Goal: Information Seeking & Learning: Learn about a topic

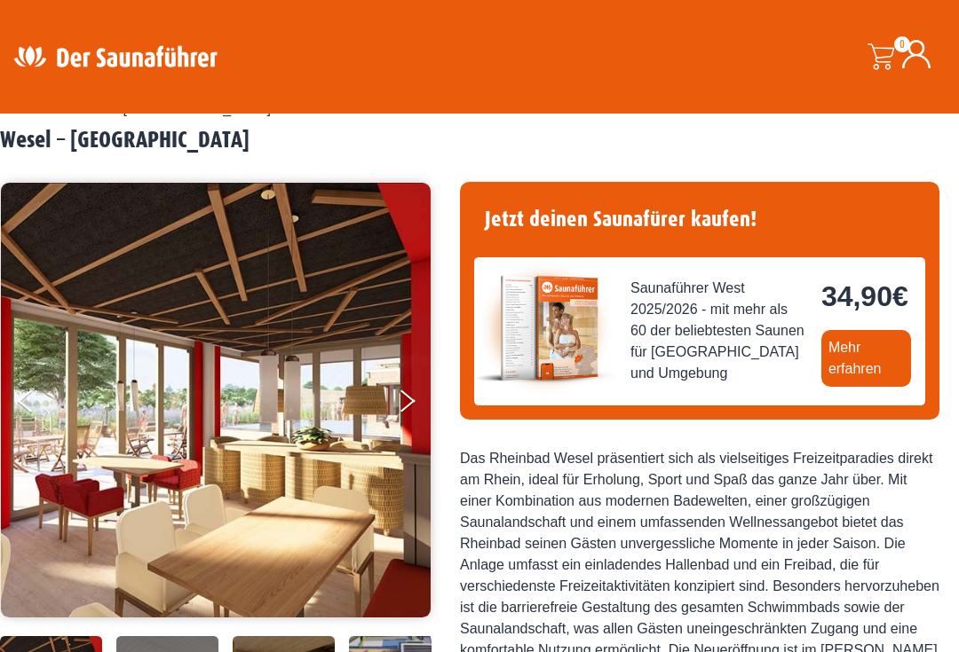
scroll to position [57, 0]
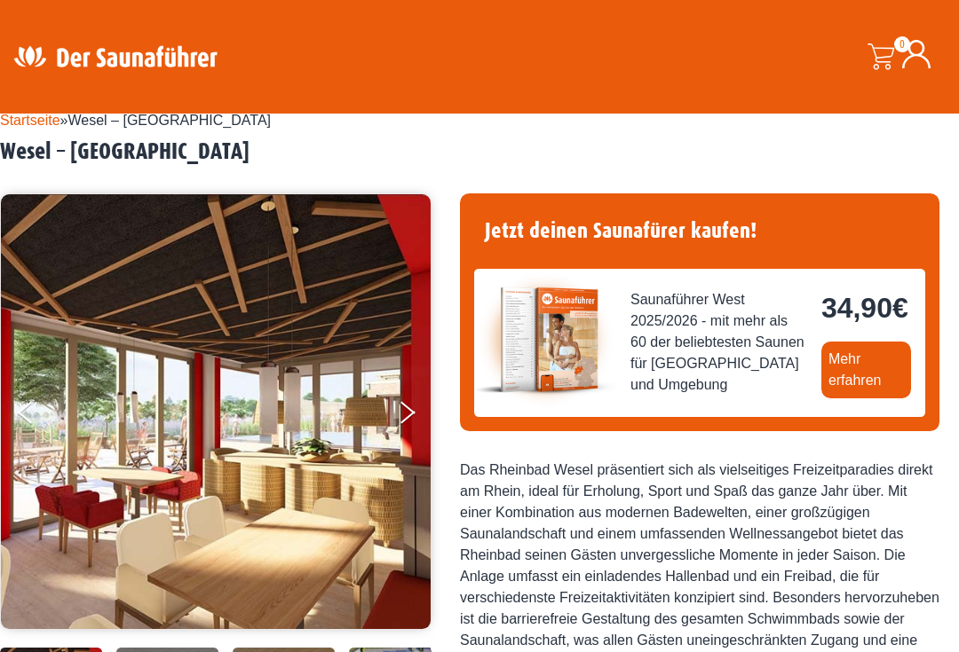
click at [821, 398] on link "Mehr erfahren" at bounding box center [866, 370] width 90 height 57
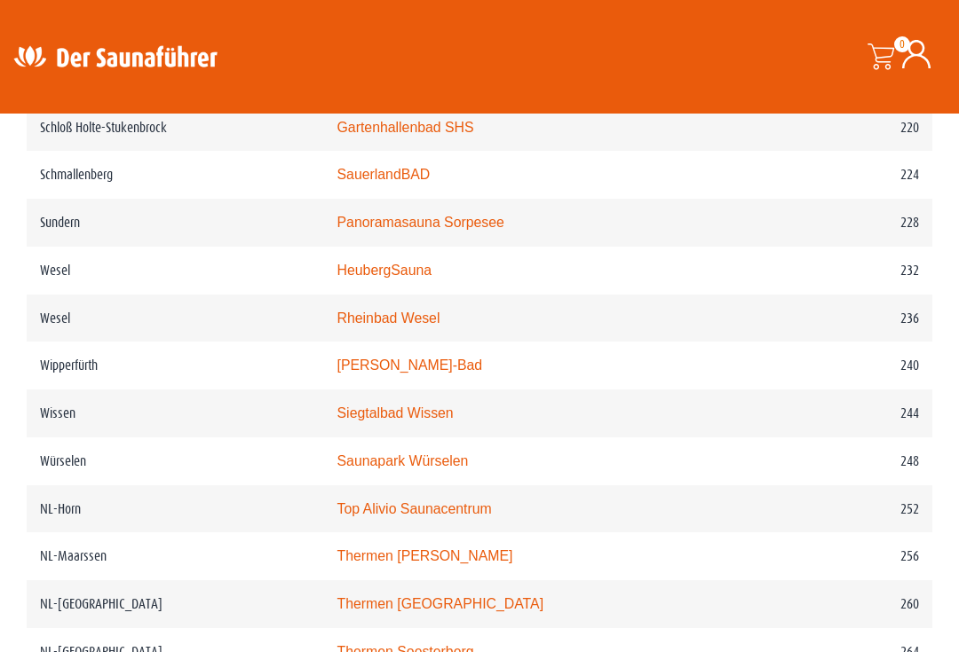
scroll to position [3382, 0]
click at [422, 327] on link "Rheinbad Wesel" at bounding box center [388, 319] width 103 height 15
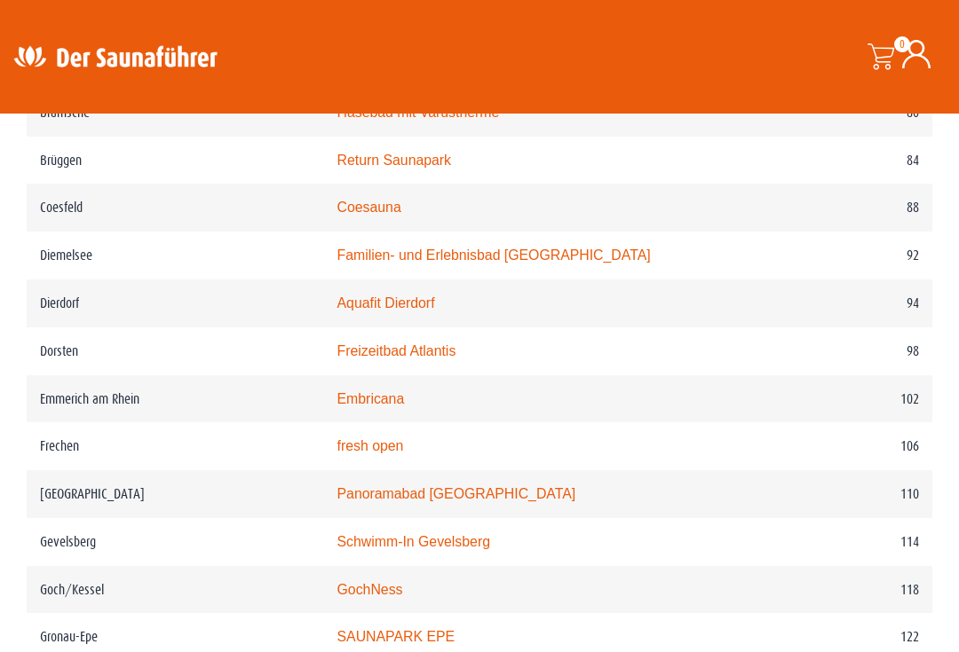
scroll to position [1691, 0]
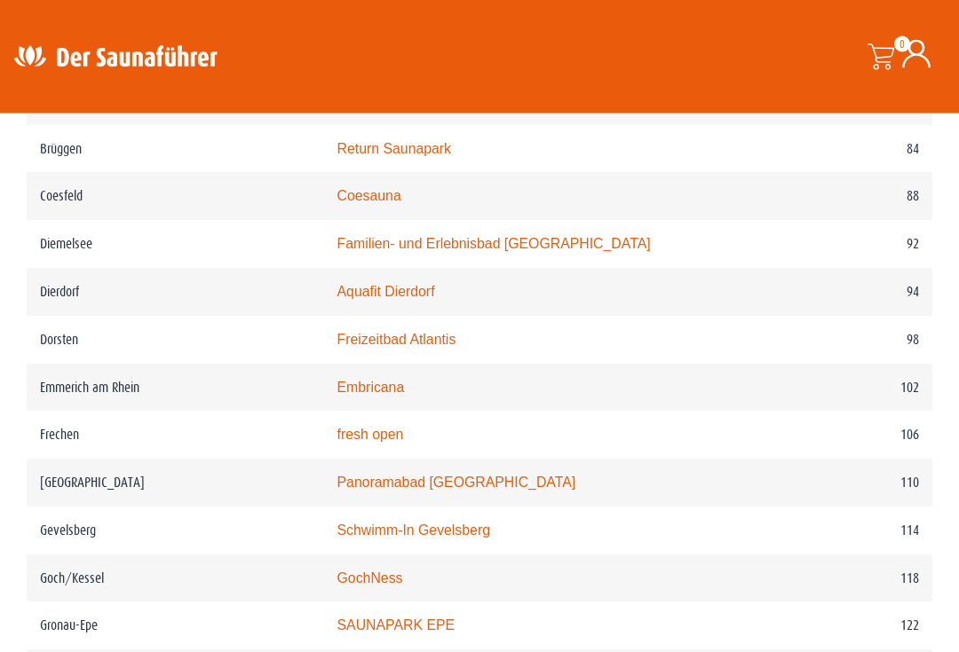
click at [383, 396] on link "Embricana" at bounding box center [370, 388] width 67 height 15
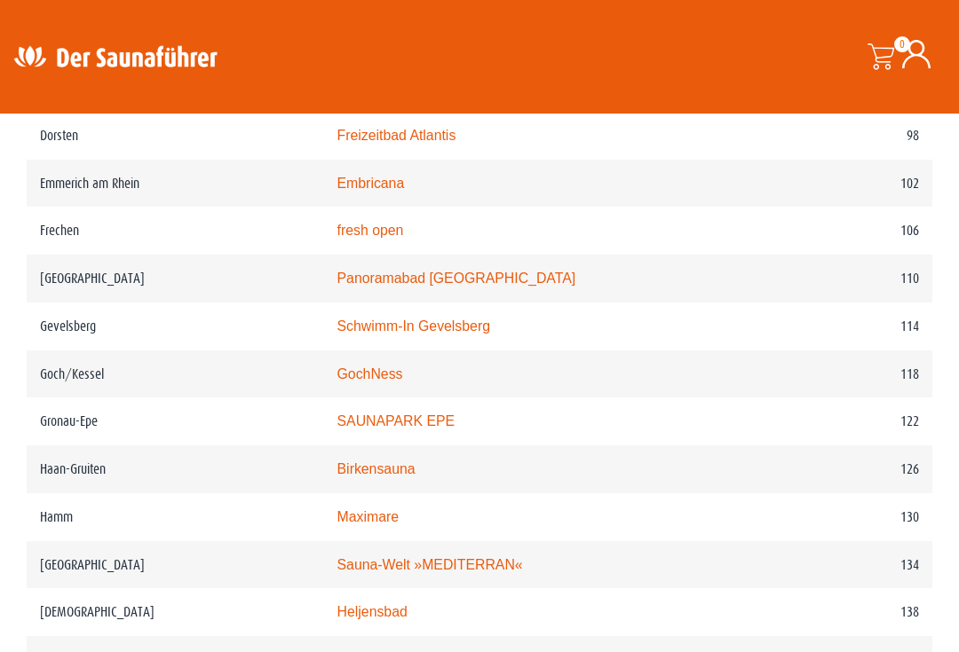
scroll to position [1901, 0]
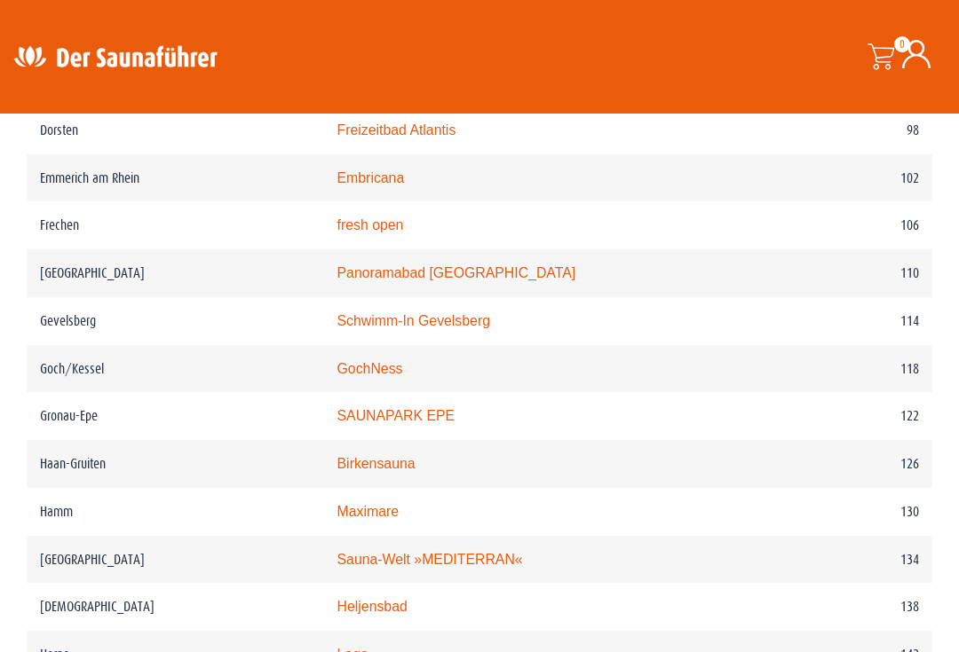
click at [421, 423] on link "SAUNAPARK EPE" at bounding box center [396, 415] width 118 height 15
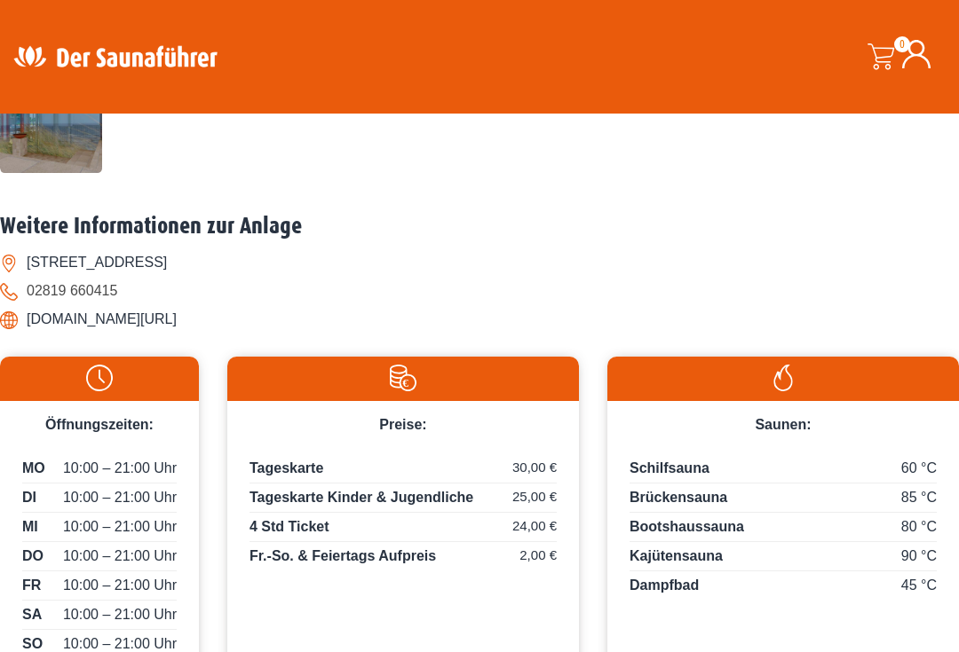
scroll to position [729, 0]
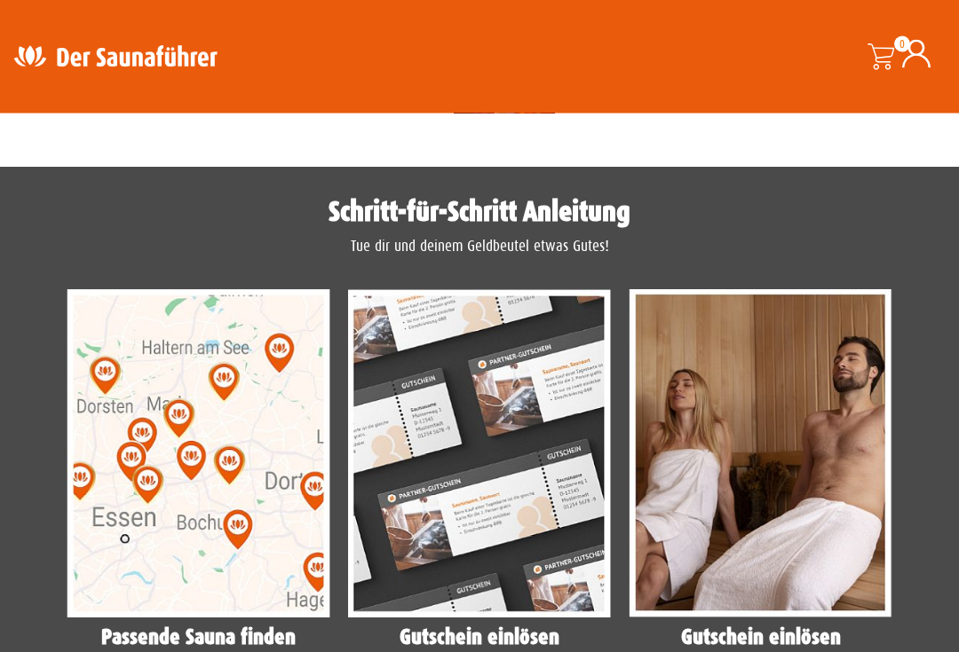
scroll to position [1283, 0]
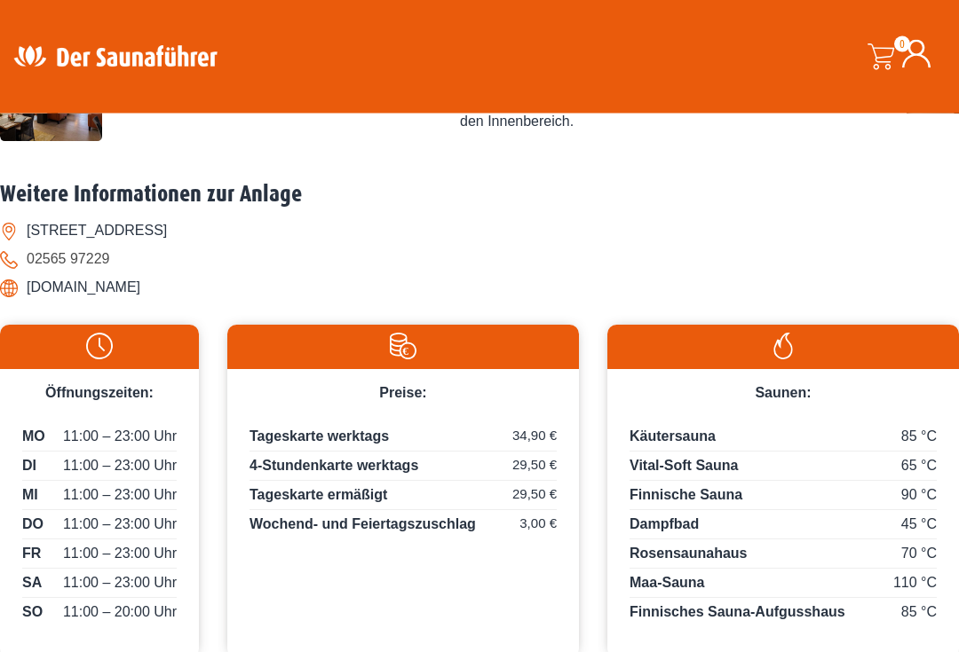
scroll to position [770, 0]
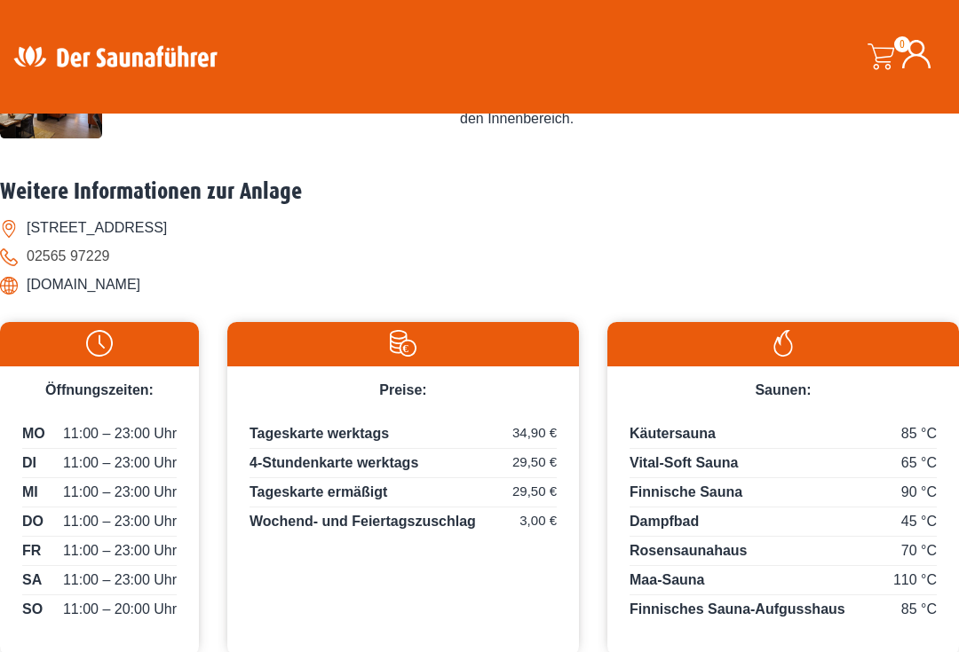
click at [165, 299] on li "www.saunapark-epe.de" at bounding box center [479, 285] width 959 height 28
click at [114, 299] on li "www.saunapark-epe.de" at bounding box center [479, 285] width 959 height 28
click at [154, 299] on li "www.saunapark-epe.de" at bounding box center [479, 285] width 959 height 28
click at [145, 299] on li "www.saunapark-epe.de" at bounding box center [479, 285] width 959 height 28
click at [138, 299] on li "www.saunapark-epe.de" at bounding box center [479, 285] width 959 height 28
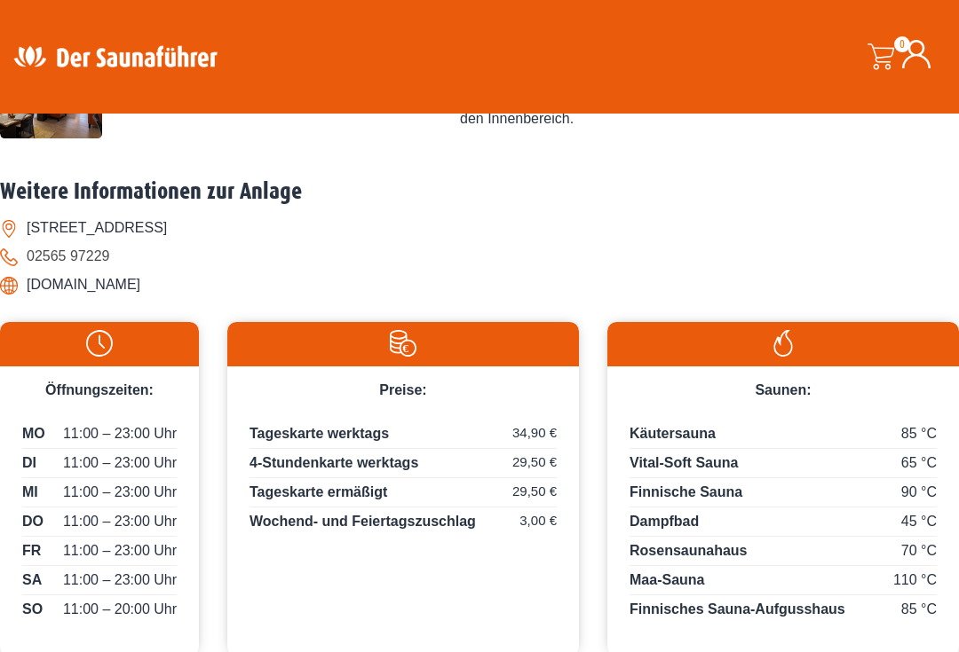
click at [140, 299] on li "www.saunapark-epe.de" at bounding box center [479, 285] width 959 height 28
click at [138, 299] on li "www.saunapark-epe.de" at bounding box center [479, 285] width 959 height 28
click at [141, 299] on li "www.saunapark-epe.de" at bounding box center [479, 285] width 959 height 28
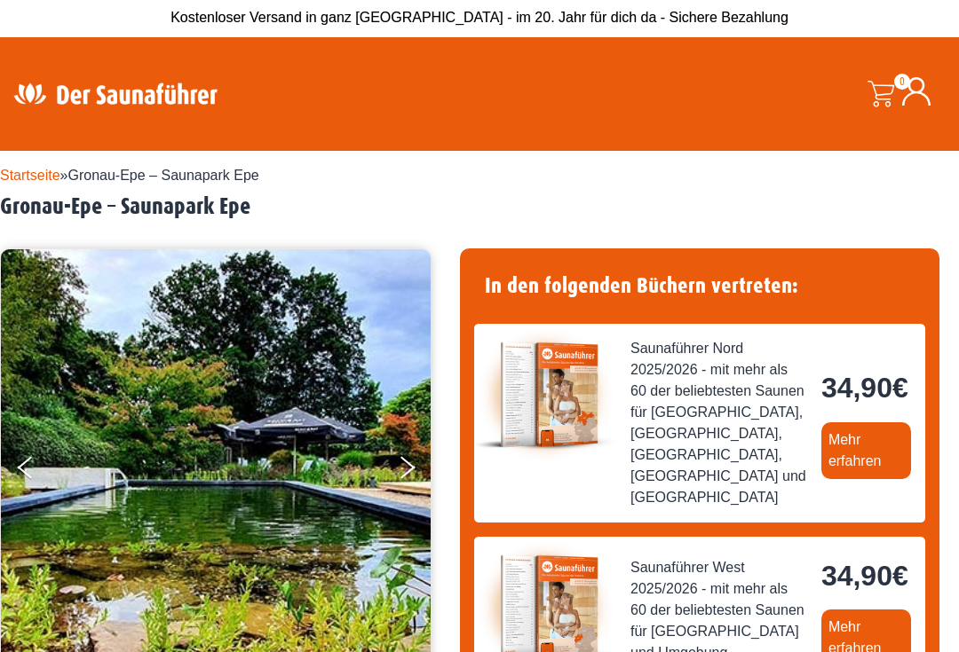
scroll to position [0, 0]
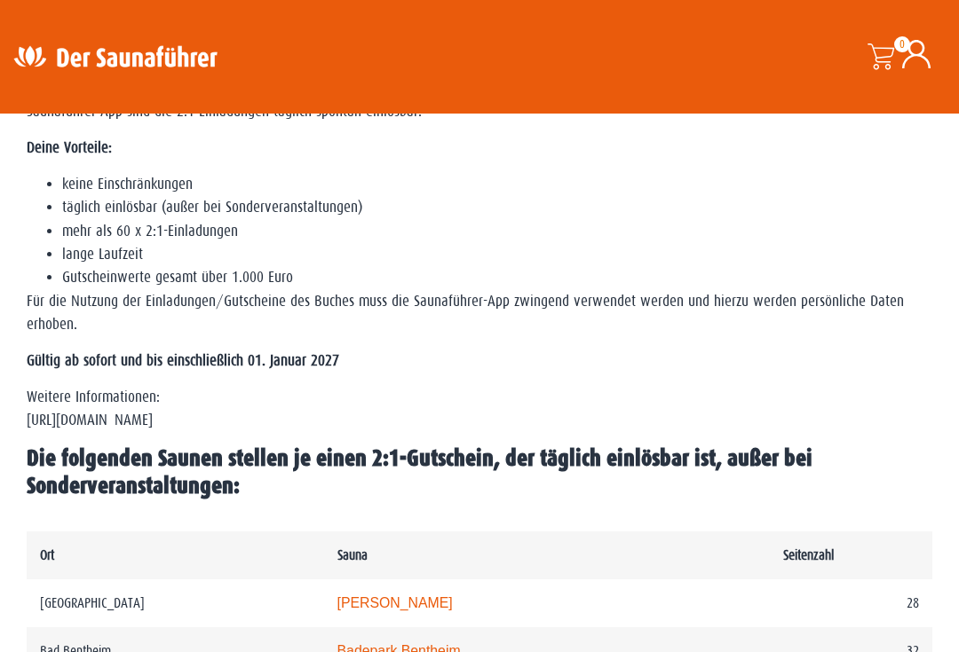
scroll to position [568, 0]
click at [125, 434] on p "Weitere Informationen: [URL][DOMAIN_NAME]" at bounding box center [479, 410] width 905 height 47
click at [85, 433] on p "Weitere Informationen: [URL][DOMAIN_NAME]" at bounding box center [479, 409] width 905 height 47
click at [42, 433] on p "Weitere Informationen: [URL][DOMAIN_NAME]" at bounding box center [479, 409] width 905 height 47
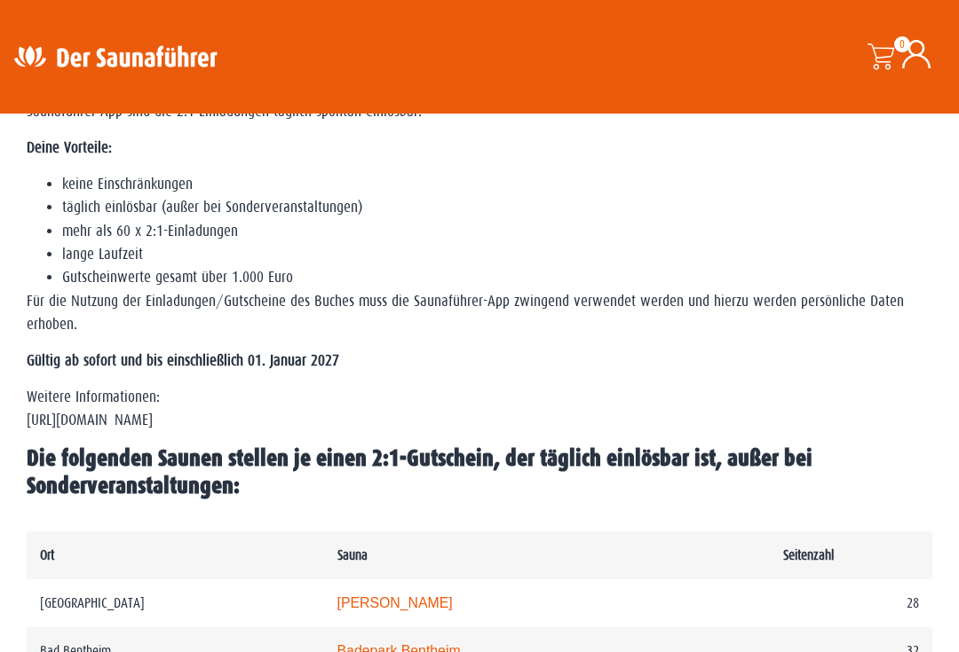
click at [48, 433] on p "Weitere Informationen: [URL][DOMAIN_NAME]" at bounding box center [479, 409] width 905 height 47
click at [103, 433] on p "Weitere Informationen: [URL][DOMAIN_NAME]" at bounding box center [479, 409] width 905 height 47
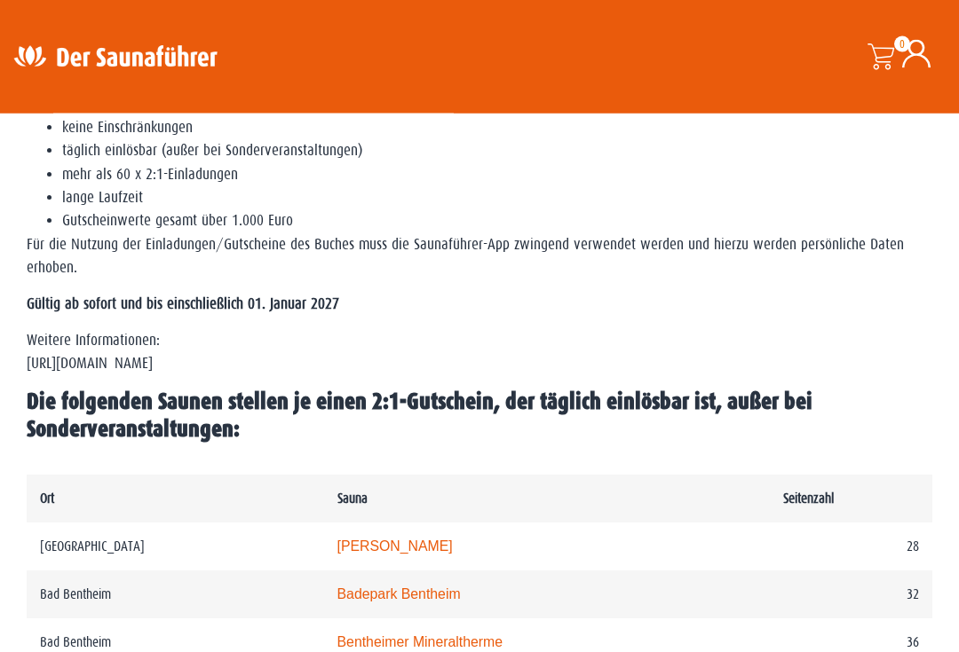
scroll to position [625, 0]
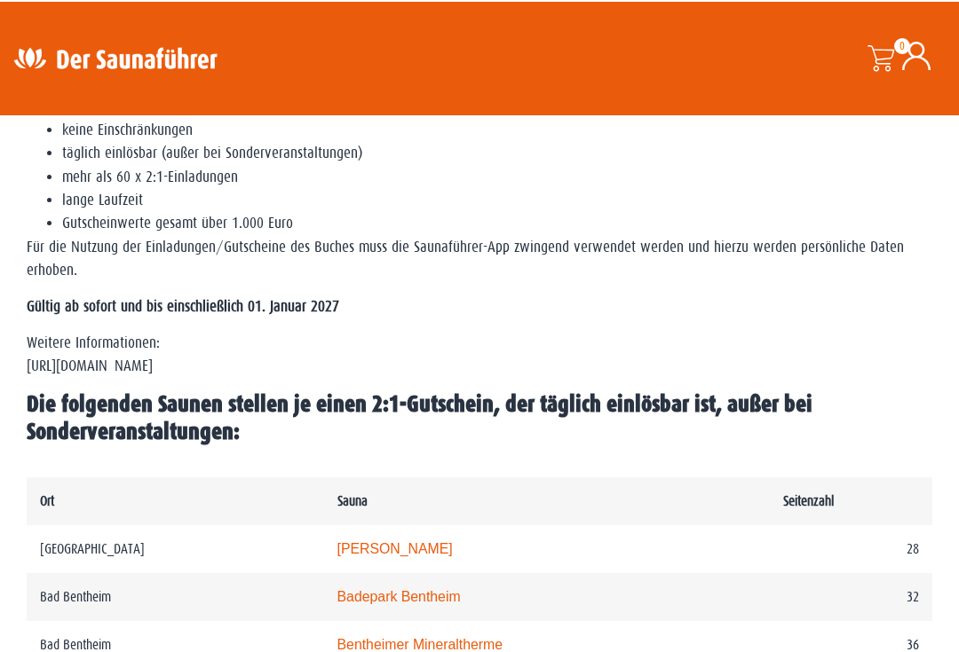
click at [85, 377] on p "Weitere Informationen: [URL][DOMAIN_NAME]" at bounding box center [479, 353] width 905 height 47
click at [91, 373] on p "Weitere Informationen: [URL][DOMAIN_NAME]" at bounding box center [479, 353] width 905 height 47
click at [123, 377] on p "Weitere Informationen: [URL][DOMAIN_NAME]" at bounding box center [479, 353] width 905 height 47
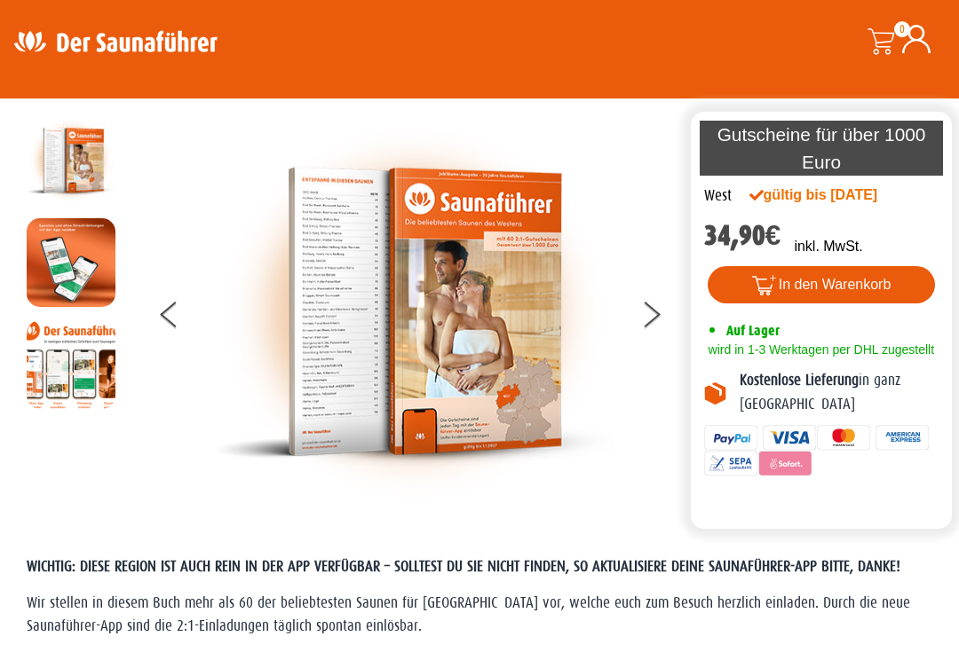
scroll to position [0, 0]
